Goal: Information Seeking & Learning: Learn about a topic

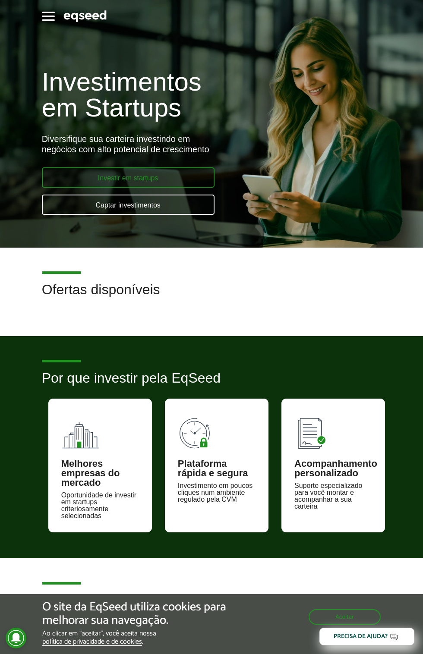
click at [109, 175] on link "Investir em startups" at bounding box center [128, 177] width 173 height 20
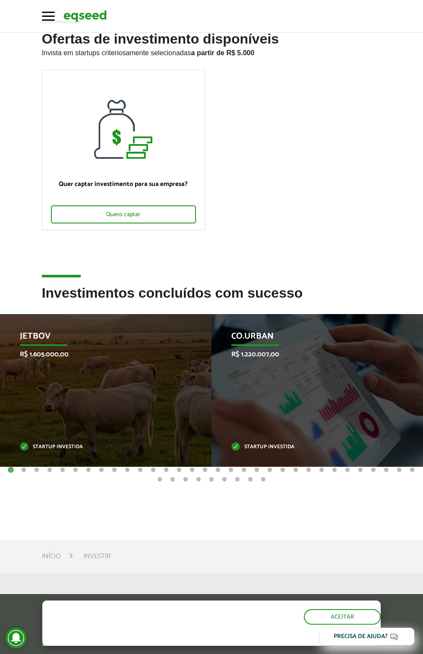
scroll to position [57, 0]
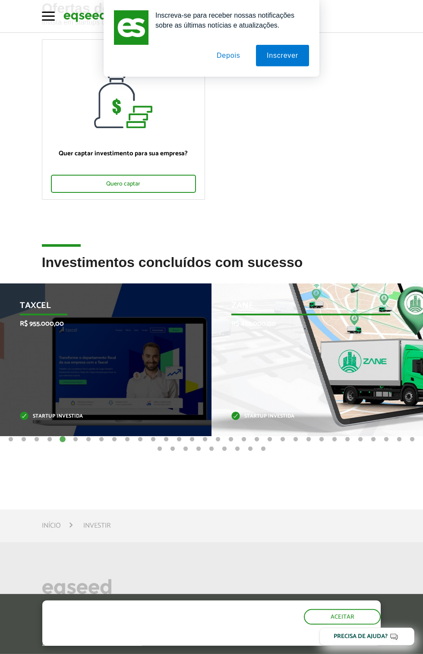
click at [371, 379] on div "Zane R$ 455.000,00 Startup investida" at bounding box center [310, 359] width 198 height 153
click at [337, 403] on div "Zane R$ 455.000,00 Startup investida" at bounding box center [310, 359] width 198 height 153
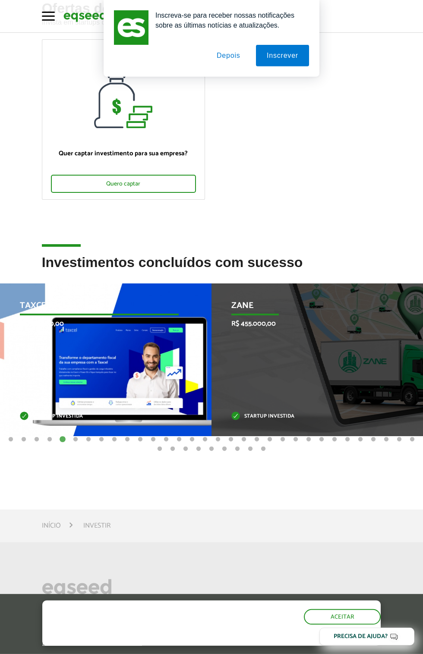
click at [99, 419] on p "Startup investida" at bounding box center [99, 416] width 159 height 5
click at [101, 419] on p "Startup investida" at bounding box center [99, 416] width 159 height 5
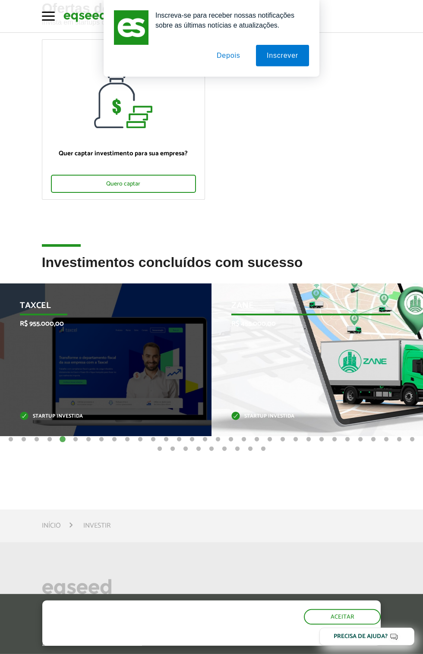
click at [357, 385] on div "Zane R$ 455.000,00 Startup investida" at bounding box center [310, 359] width 198 height 153
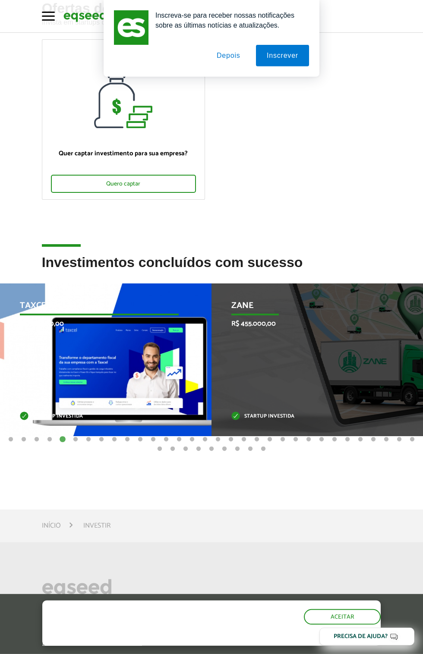
click at [82, 414] on p "Startup investida" at bounding box center [99, 416] width 159 height 5
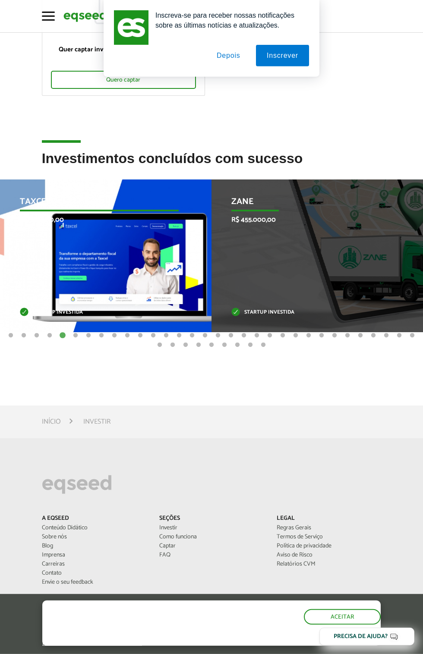
scroll to position [151, 0]
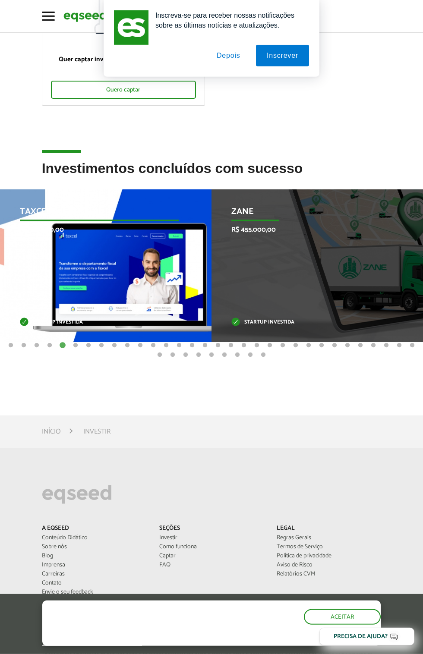
click at [35, 216] on p "Taxcel" at bounding box center [99, 214] width 159 height 15
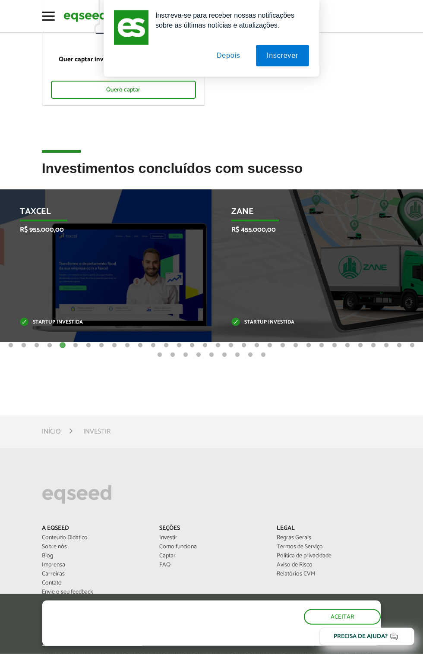
click at [102, 434] on li "Investir" at bounding box center [96, 432] width 27 height 12
click at [251, 63] on button "Depois" at bounding box center [228, 56] width 45 height 22
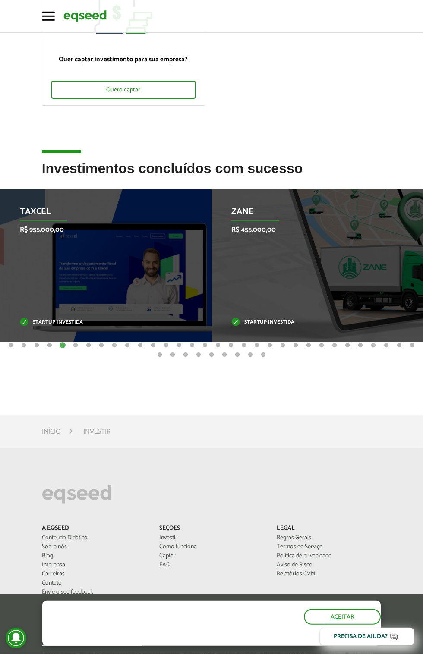
click at [96, 434] on li "Investir" at bounding box center [96, 432] width 27 height 12
click at [60, 435] on link "Início" at bounding box center [51, 431] width 19 height 7
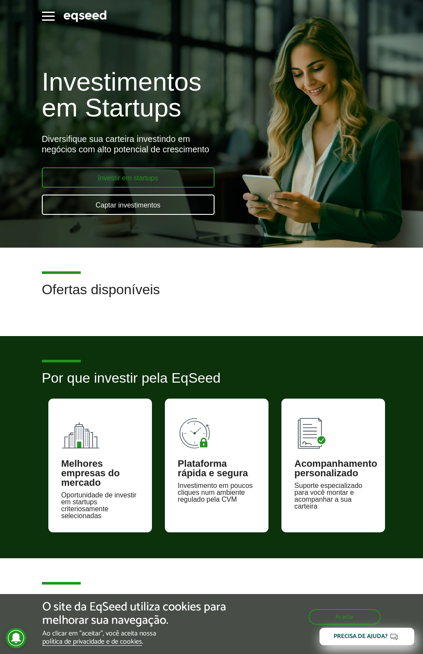
click at [175, 188] on link "Investir em startups" at bounding box center [128, 177] width 173 height 20
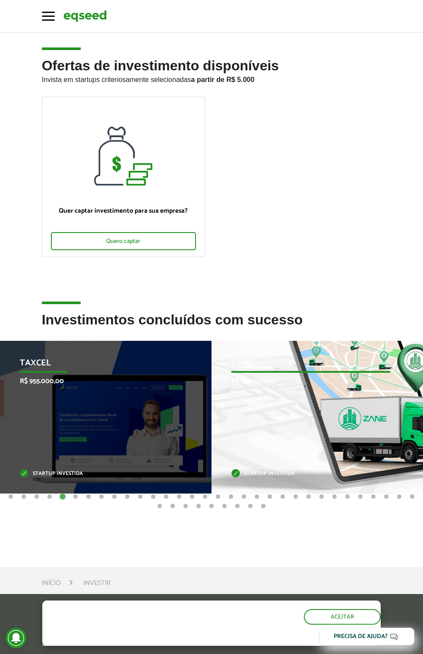
click at [384, 385] on p "R$ 455.000,00" at bounding box center [310, 381] width 159 height 8
click at [390, 385] on p "R$ 455.000,00" at bounding box center [310, 381] width 159 height 8
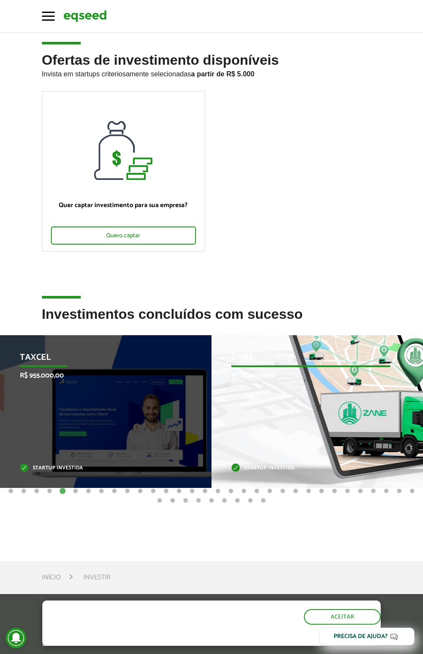
scroll to position [45, 0]
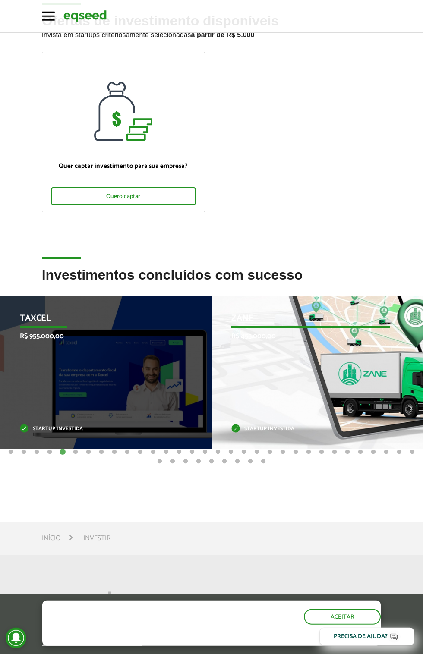
click at [349, 396] on div "Zane R$ 455.000,00 Startup investida" at bounding box center [310, 372] width 198 height 153
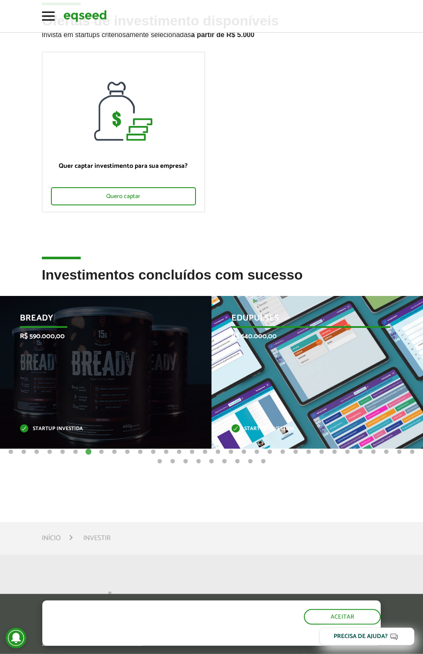
click at [314, 414] on div "Edupulses R$ 640.000,00 Startup investida" at bounding box center [310, 372] width 198 height 153
click at [366, 390] on div "Edupulses R$ 640.000,00 Startup investida" at bounding box center [310, 372] width 198 height 153
click at [265, 440] on div "Edupulses R$ 640.000,00 Startup investida" at bounding box center [310, 372] width 198 height 153
click at [269, 431] on p "Startup investida" at bounding box center [310, 429] width 159 height 5
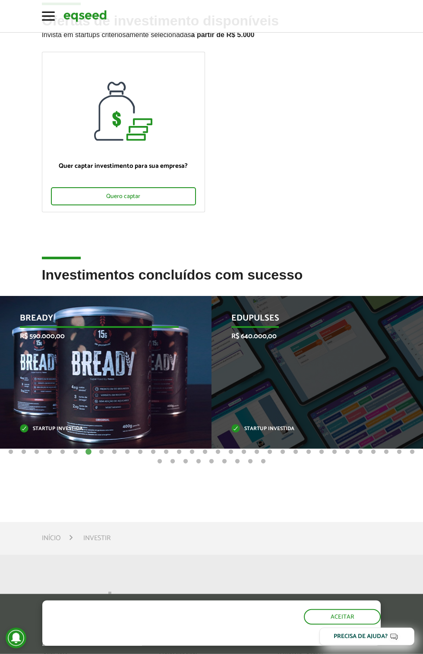
click at [54, 431] on p "Startup investida" at bounding box center [99, 429] width 159 height 5
click at [51, 431] on p "Startup investida" at bounding box center [99, 429] width 159 height 5
click at [76, 340] on p "R$ 590.000,00" at bounding box center [99, 336] width 159 height 8
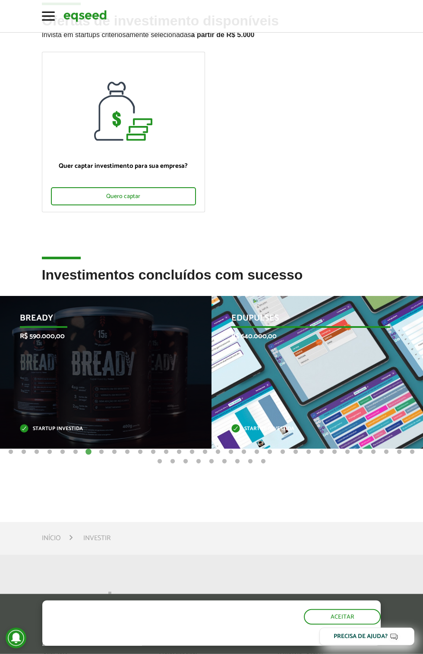
click at [346, 383] on div "Edupulses R$ 640.000,00 Startup investida" at bounding box center [310, 372] width 198 height 153
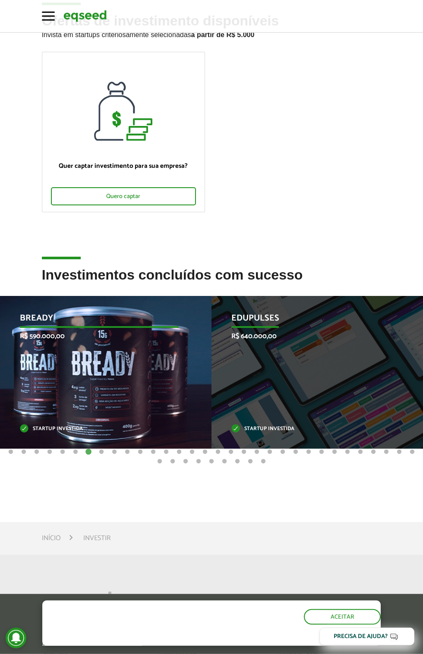
click at [88, 396] on div "Bready R$ 590.000,00 Startup investida" at bounding box center [99, 372] width 198 height 153
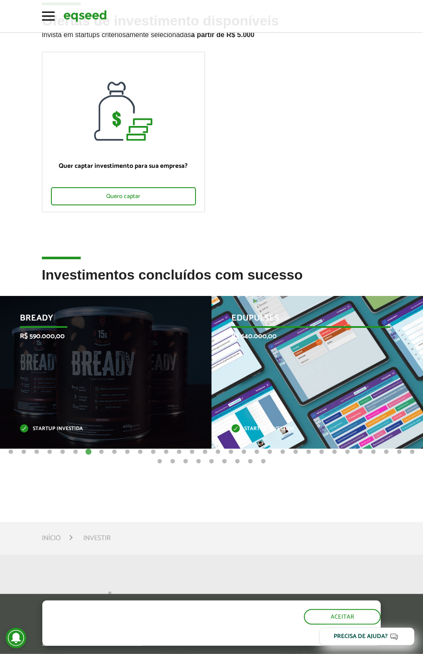
click at [356, 383] on div "Edupulses R$ 640.000,00 Startup investida" at bounding box center [310, 372] width 198 height 153
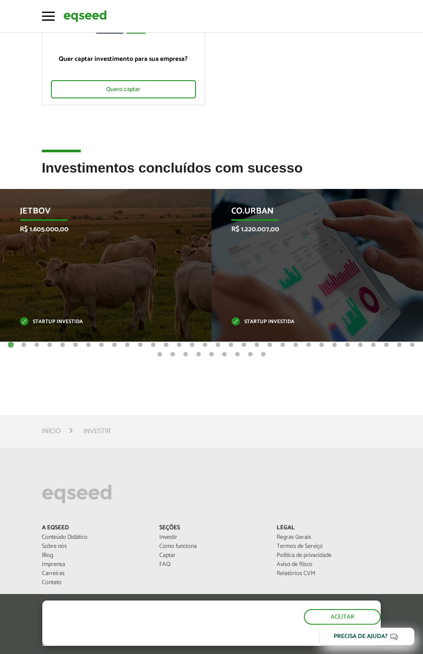
scroll to position [152, 0]
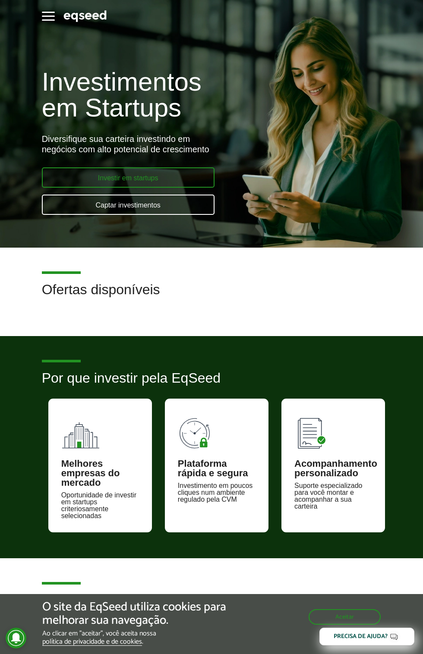
click at [119, 188] on link "Investir em startups" at bounding box center [128, 177] width 173 height 20
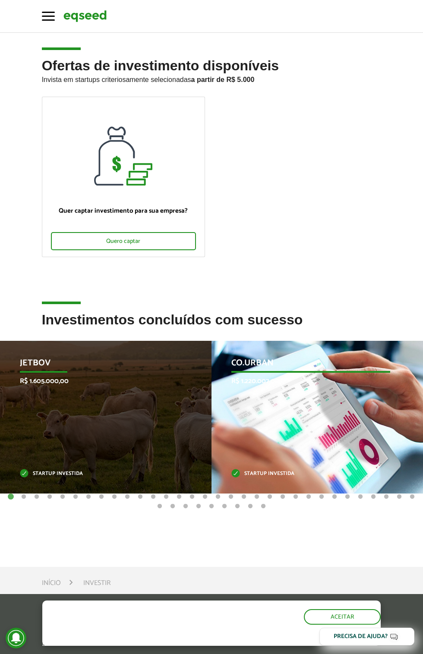
click at [325, 393] on div "Co.Urban R$ 1.220.007,00 Startup investida" at bounding box center [310, 417] width 198 height 153
click at [358, 411] on div "Co.Urban R$ 1.220.007,00 Startup investida" at bounding box center [310, 417] width 198 height 153
click at [352, 406] on div "Co.Urban R$ 1.220.007,00 Startup investida" at bounding box center [310, 417] width 198 height 153
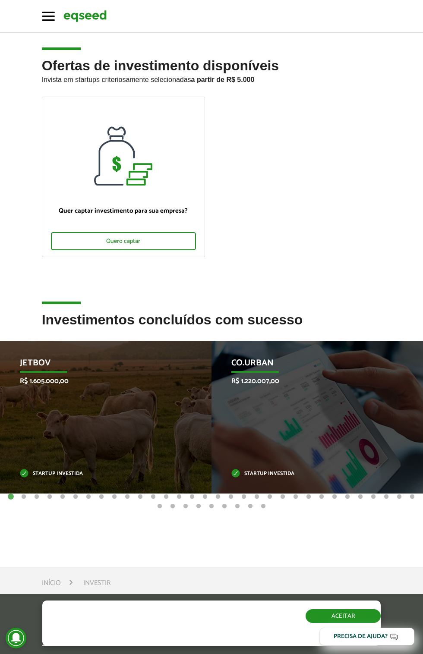
click at [346, 613] on button "Aceitar" at bounding box center [342, 616] width 75 height 14
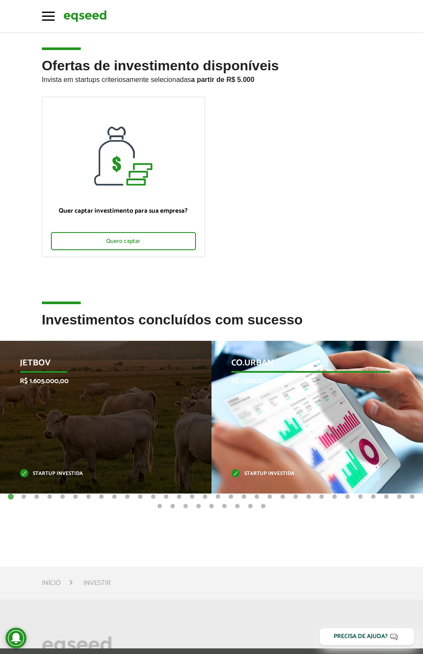
click at [306, 451] on div "Co.Urban R$ 1.220.007,00 Startup investida" at bounding box center [310, 417] width 198 height 153
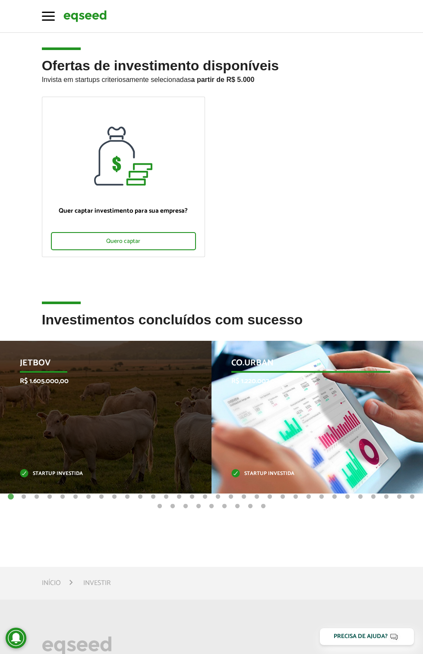
click at [314, 421] on div "Co.Urban R$ 1.220.007,00 Startup investida" at bounding box center [310, 417] width 198 height 153
click at [316, 414] on div "Co.Urban R$ 1.220.007,00 Startup investida" at bounding box center [310, 417] width 198 height 153
click at [314, 413] on div "Co.Urban R$ 1.220.007,00 Startup investida" at bounding box center [310, 417] width 198 height 153
click at [312, 411] on div "Co.Urban R$ 1.220.007,00 Startup investida" at bounding box center [310, 417] width 198 height 153
click at [312, 407] on div "Co.Urban R$ 1.220.007,00 Startup investida" at bounding box center [310, 417] width 198 height 153
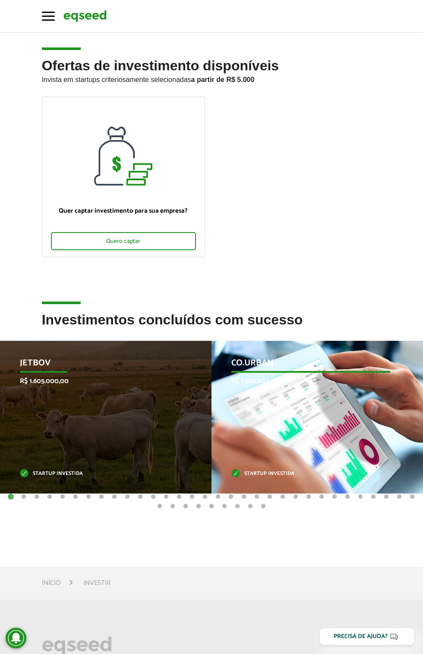
click at [310, 408] on div "Co.Urban R$ 1.220.007,00 Startup investida" at bounding box center [310, 417] width 198 height 153
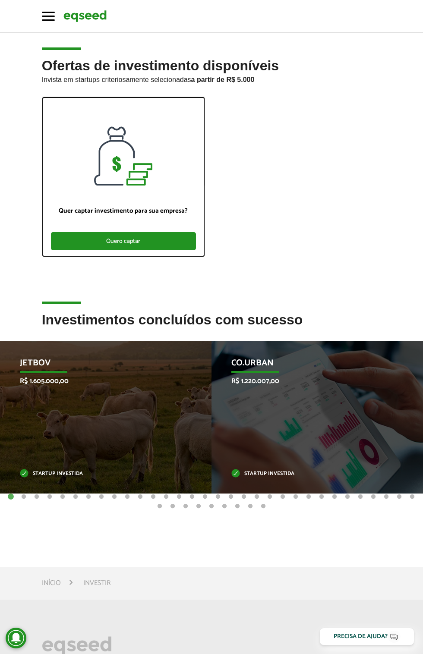
click at [87, 238] on div "Quero captar" at bounding box center [123, 241] width 145 height 18
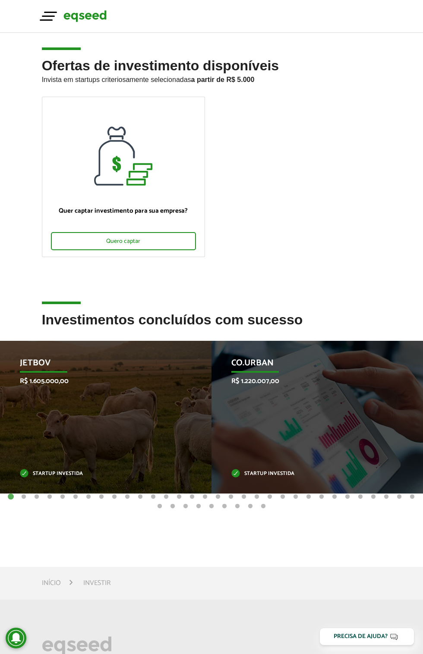
click at [53, 17] on span "button" at bounding box center [48, 16] width 13 height 1
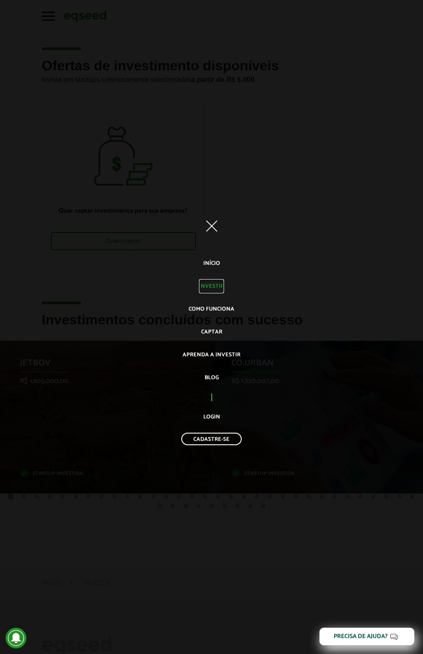
click at [213, 289] on link "Investir" at bounding box center [211, 286] width 25 height 14
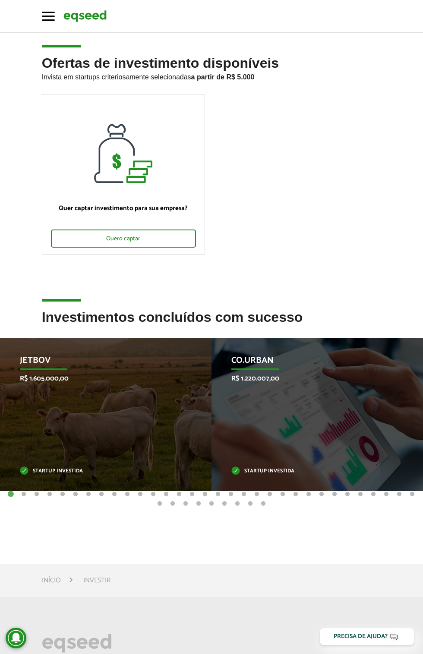
scroll to position [6, 0]
